Goal: Check status: Check status

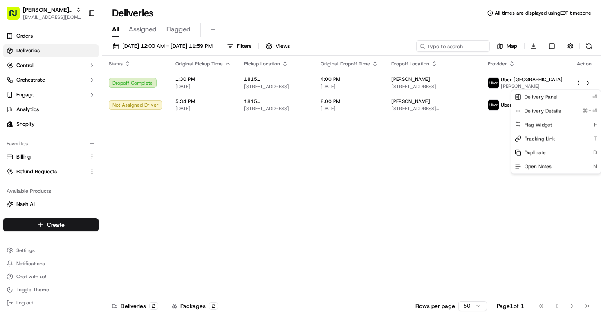
click at [454, 199] on html "[PERSON_NAME] MTL [PERSON_NAME][EMAIL_ADDRESS][DOMAIN_NAME] Toggle Sidebar Orde…" at bounding box center [300, 157] width 601 height 315
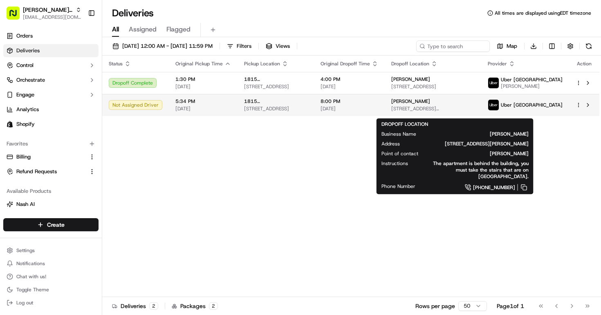
click at [421, 110] on span "[STREET_ADDRESS][PERSON_NAME]" at bounding box center [433, 109] width 83 height 7
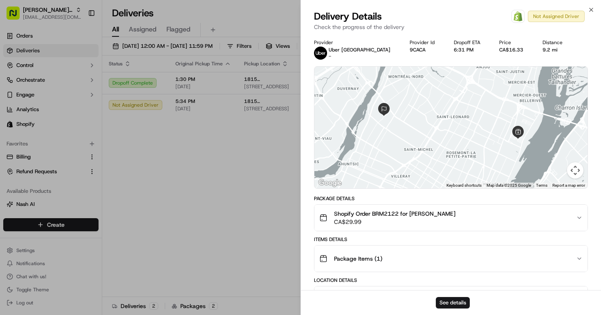
scroll to position [119, 0]
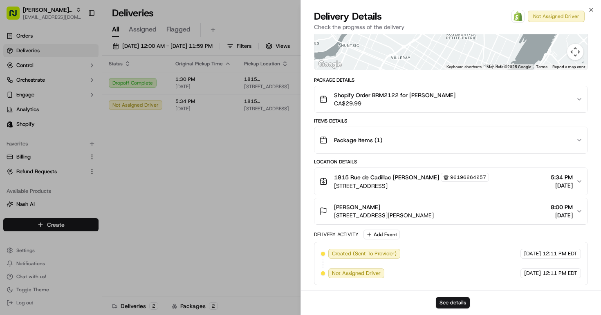
click at [538, 220] on button "[PERSON_NAME] [STREET_ADDRESS][PERSON_NAME] 8:00 PM [DATE]" at bounding box center [451, 211] width 273 height 26
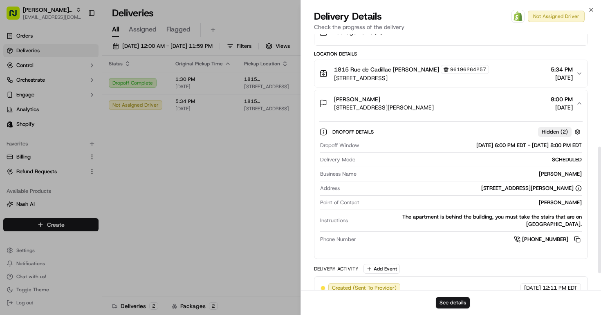
scroll to position [228, 0]
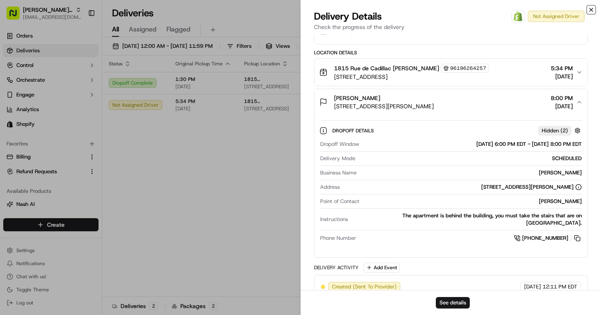
click at [591, 8] on icon "button" at bounding box center [591, 10] width 7 height 7
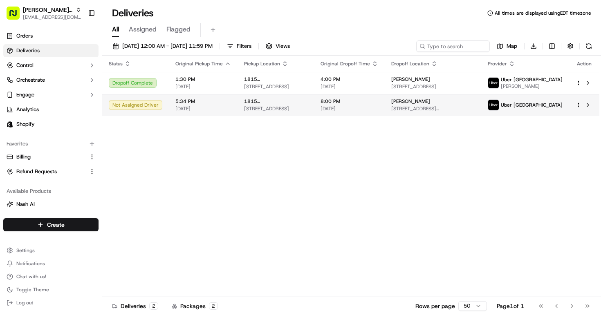
click at [558, 108] on span "Uber [GEOGRAPHIC_DATA]" at bounding box center [532, 105] width 62 height 7
click at [428, 105] on span "[PERSON_NAME]" at bounding box center [411, 101] width 39 height 7
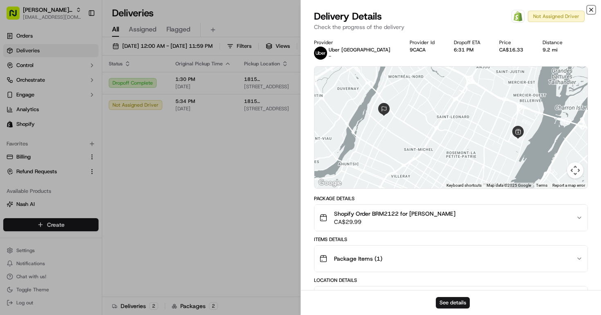
click at [591, 10] on icon "button" at bounding box center [591, 9] width 3 height 3
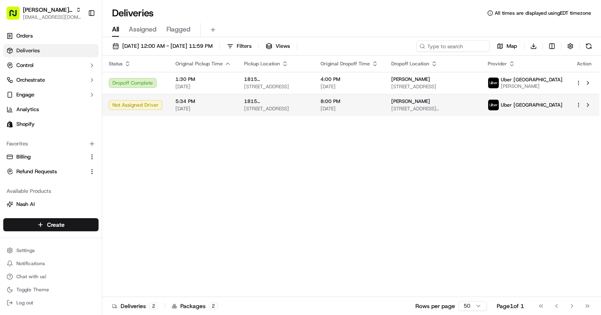
click at [575, 106] on td at bounding box center [585, 105] width 30 height 22
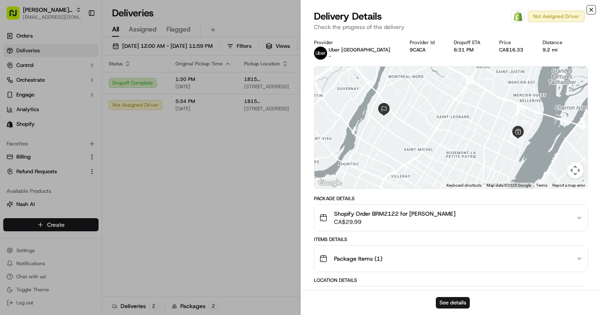
click at [590, 9] on icon "button" at bounding box center [591, 10] width 7 height 7
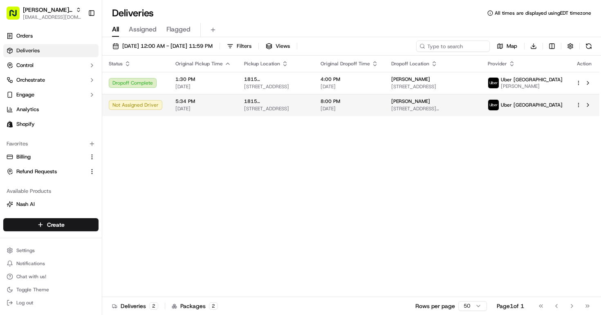
click at [580, 108] on html "[PERSON_NAME] MTL [PERSON_NAME][EMAIL_ADDRESS][DOMAIN_NAME] Toggle Sidebar Orde…" at bounding box center [300, 157] width 601 height 315
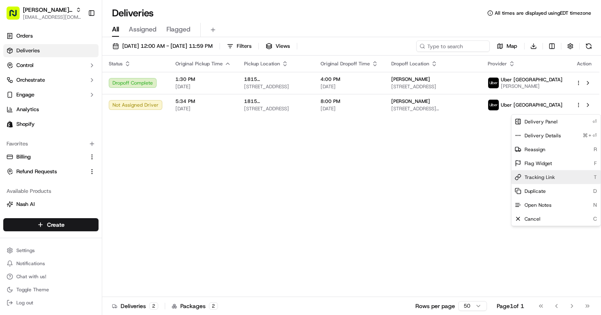
click at [546, 178] on span "Tracking Link" at bounding box center [540, 177] width 30 height 7
